Goal: Find specific page/section

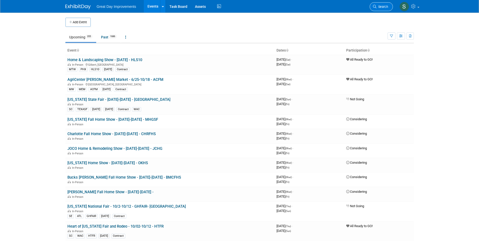
click at [375, 7] on icon at bounding box center [375, 7] width 4 height 4
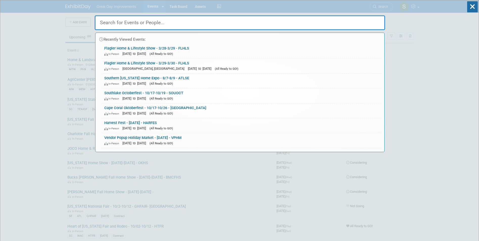
paste input "ArtiGras"
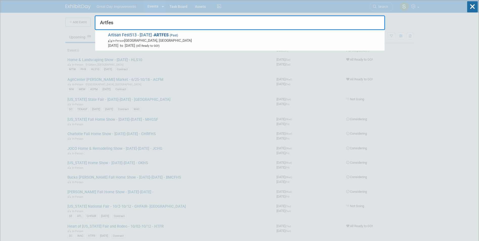
type input "Artfest"
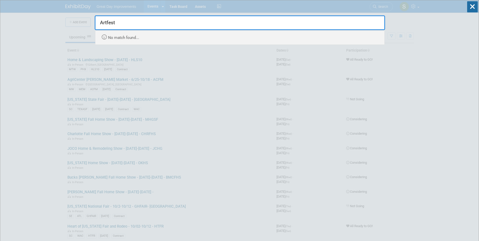
drag, startPoint x: 118, startPoint y: 24, endPoint x: 61, endPoint y: 33, distance: 57.2
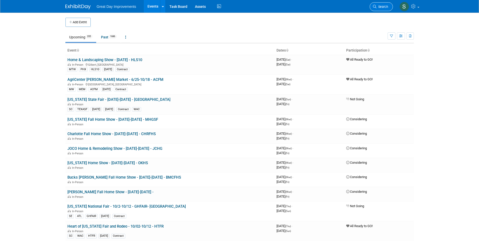
click at [377, 5] on span "Search" at bounding box center [383, 7] width 12 height 4
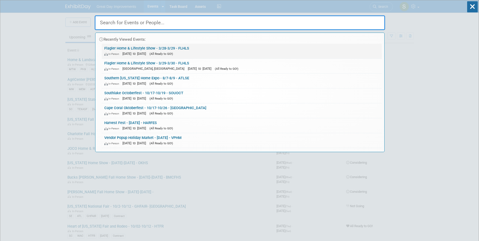
click at [184, 48] on link "Flagler Home & Lifestyle Show - 3/28-3/29 - FLHLS In-Person Mar 28, 2026 to Mar…" at bounding box center [242, 51] width 280 height 15
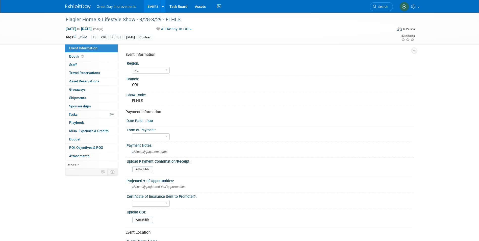
select select "FL"
